Goal: Find specific page/section: Find specific page/section

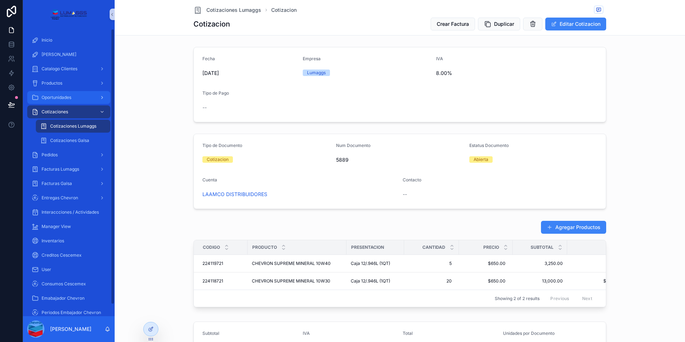
scroll to position [108, 0]
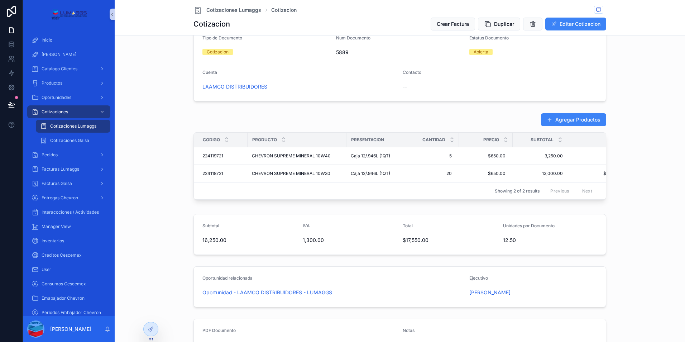
click at [77, 128] on span "Cotizaciones Lumaggs" at bounding box center [73, 126] width 46 height 6
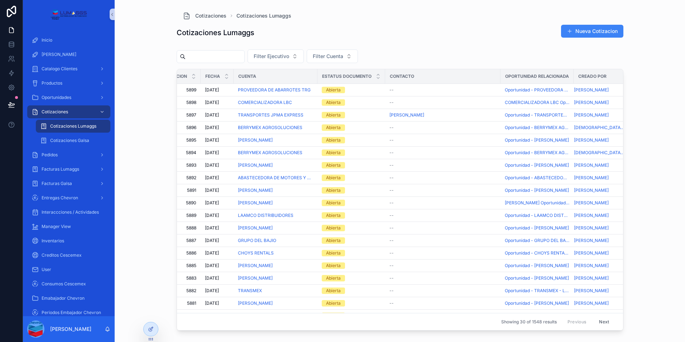
scroll to position [0, 48]
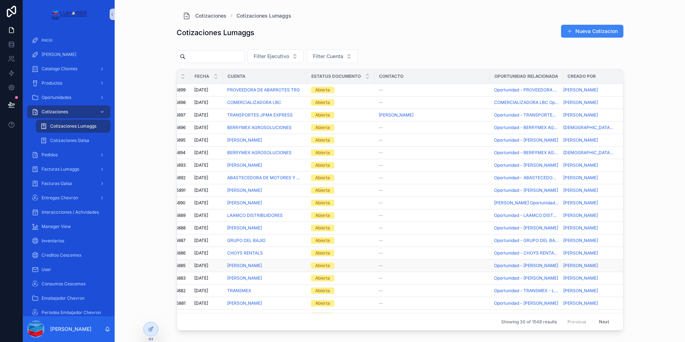
click at [183, 266] on span "5885" at bounding box center [162, 266] width 48 height 6
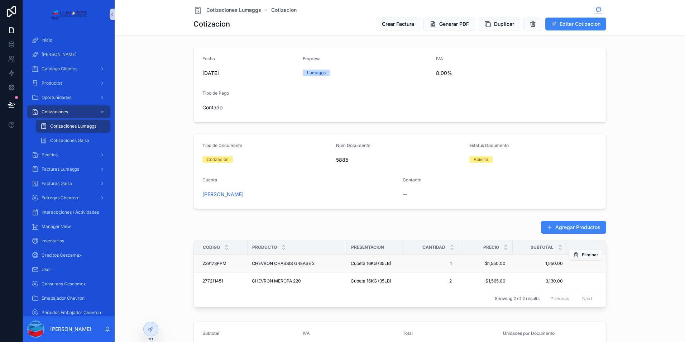
scroll to position [36, 0]
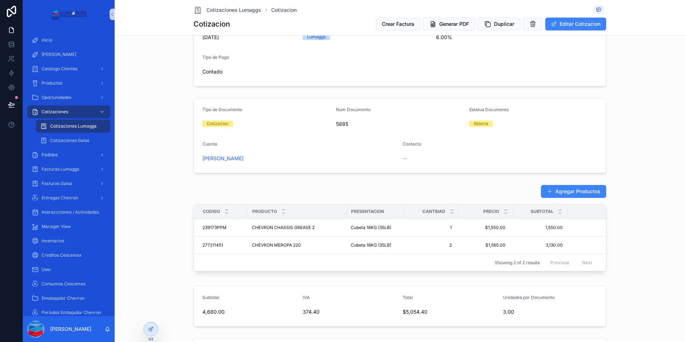
click at [138, 67] on div "Fecha [DATE] Empresa Lumaggs IVA 8.00% Tipo de Pago Contado" at bounding box center [400, 48] width 565 height 81
